Goal: Information Seeking & Learning: Learn about a topic

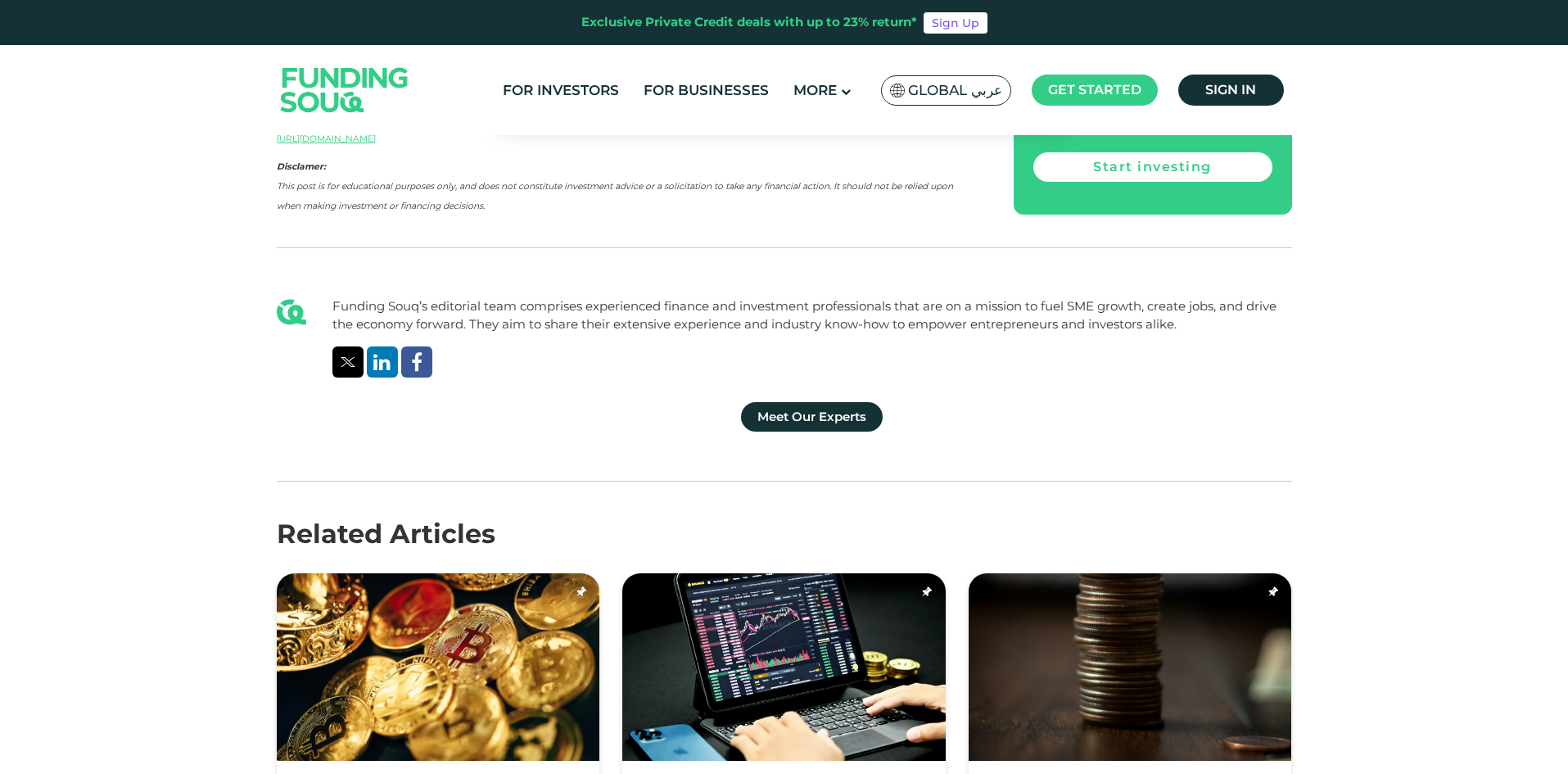
scroll to position [4154, 0]
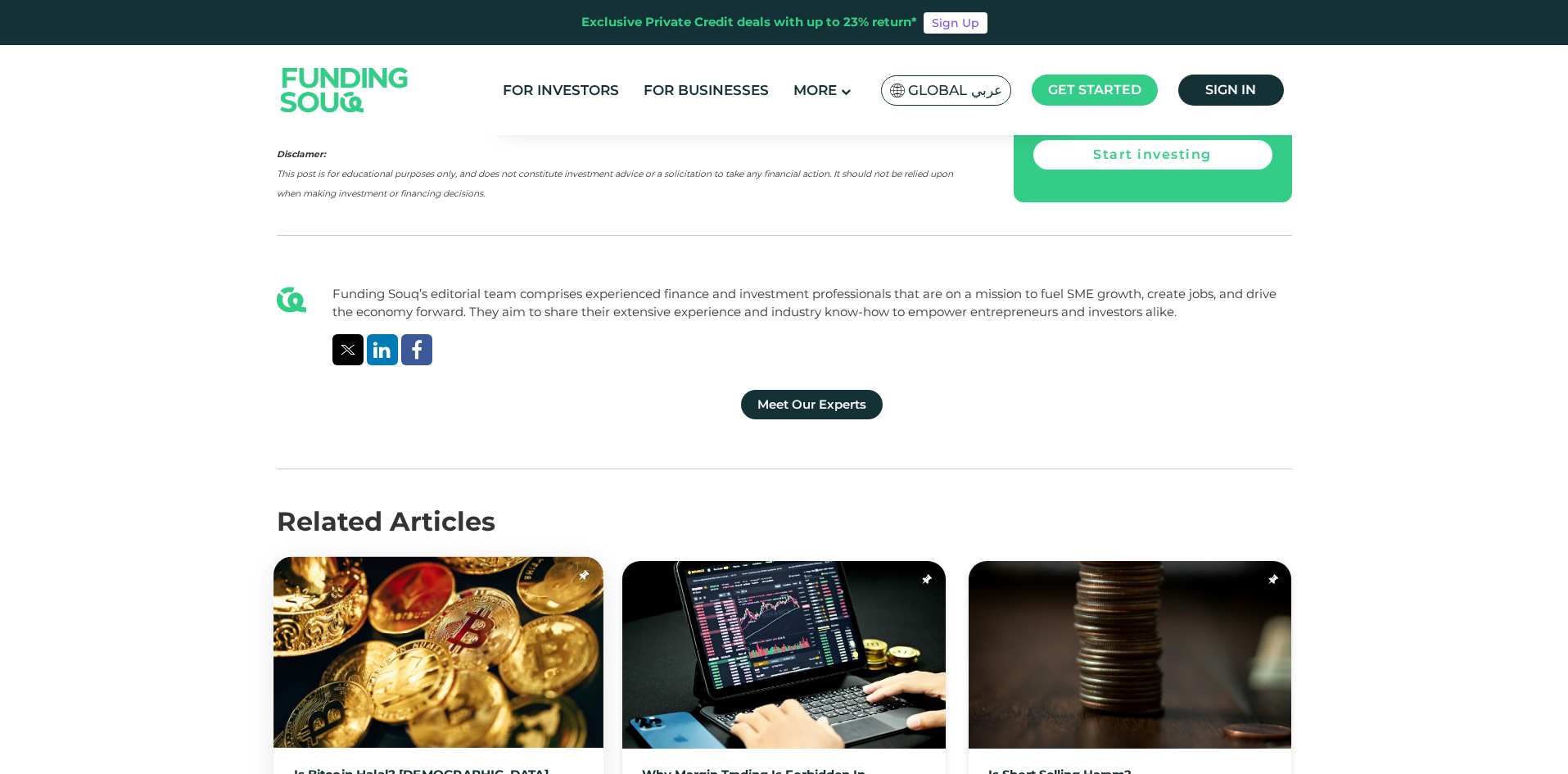
click at [412, 768] on link "Is Bitcoin Halal? [DEMOGRAPHIC_DATA] view of bitcoin ownership as a digital ass…" at bounding box center [438, 783] width 290 height 29
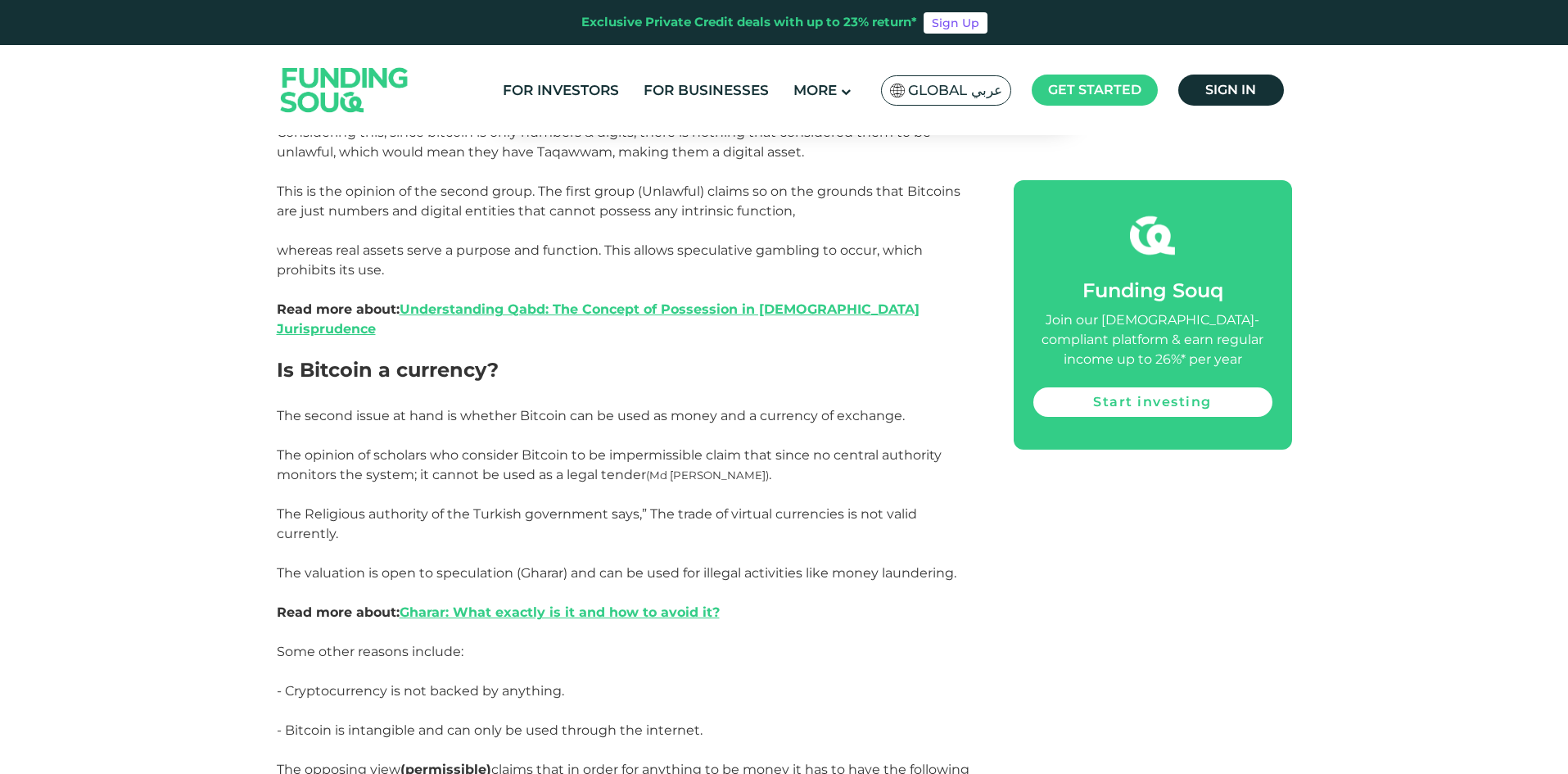
scroll to position [2704, 0]
